Goal: Find specific page/section

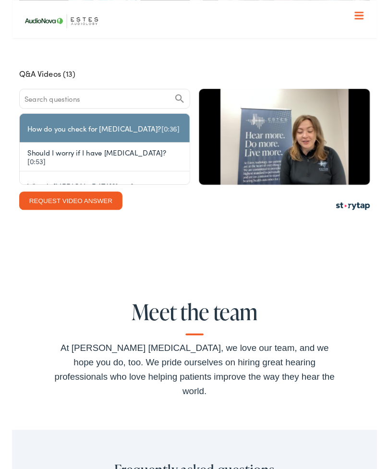
scroll to position [2596, 0]
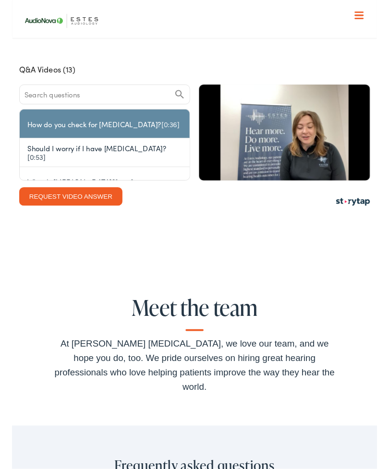
click at [203, 315] on h2 "Meet the team" at bounding box center [194, 333] width 307 height 37
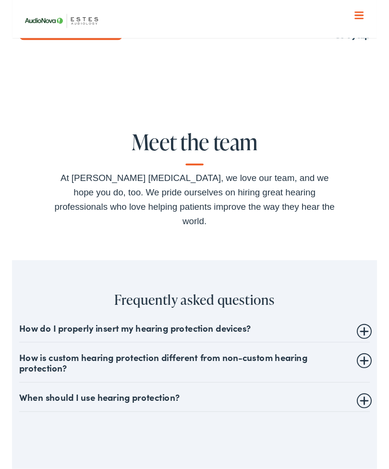
scroll to position [2773, 0]
click at [189, 138] on h2 "Meet the team" at bounding box center [194, 156] width 307 height 37
click at [197, 146] on div "Meet the team At [PERSON_NAME] [MEDICAL_DATA], we love our team, and we hope yo…" at bounding box center [194, 190] width 307 height 105
click at [205, 181] on div "At [PERSON_NAME] [MEDICAL_DATA], we love our team, and we hope you do, too. We …" at bounding box center [194, 211] width 307 height 61
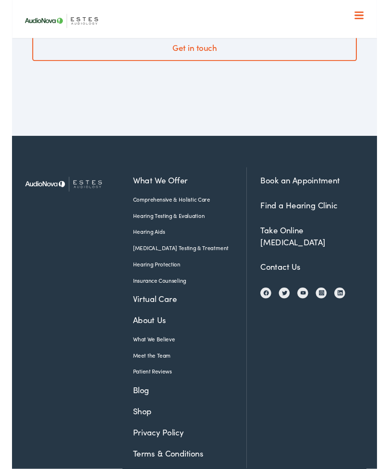
scroll to position [3293, 0]
click at [147, 374] on link "Meet the Team" at bounding box center [182, 378] width 107 height 9
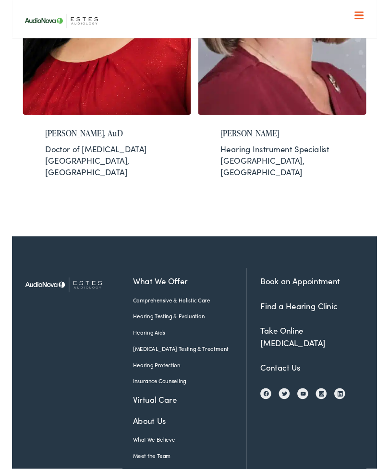
scroll to position [1517, 0]
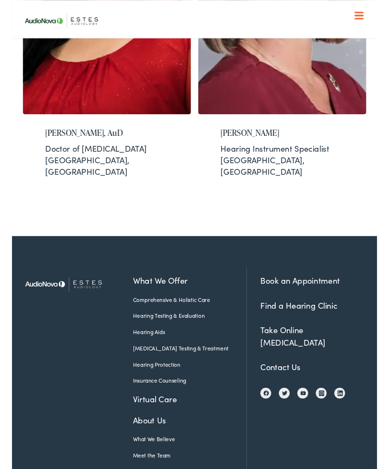
click at [330, 416] on img at bounding box center [330, 419] width 6 height 7
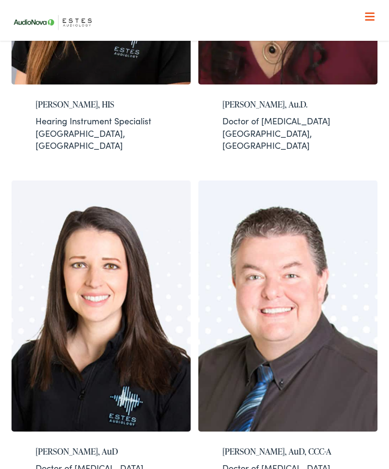
scroll to position [836, 0]
